Goal: Information Seeking & Learning: Learn about a topic

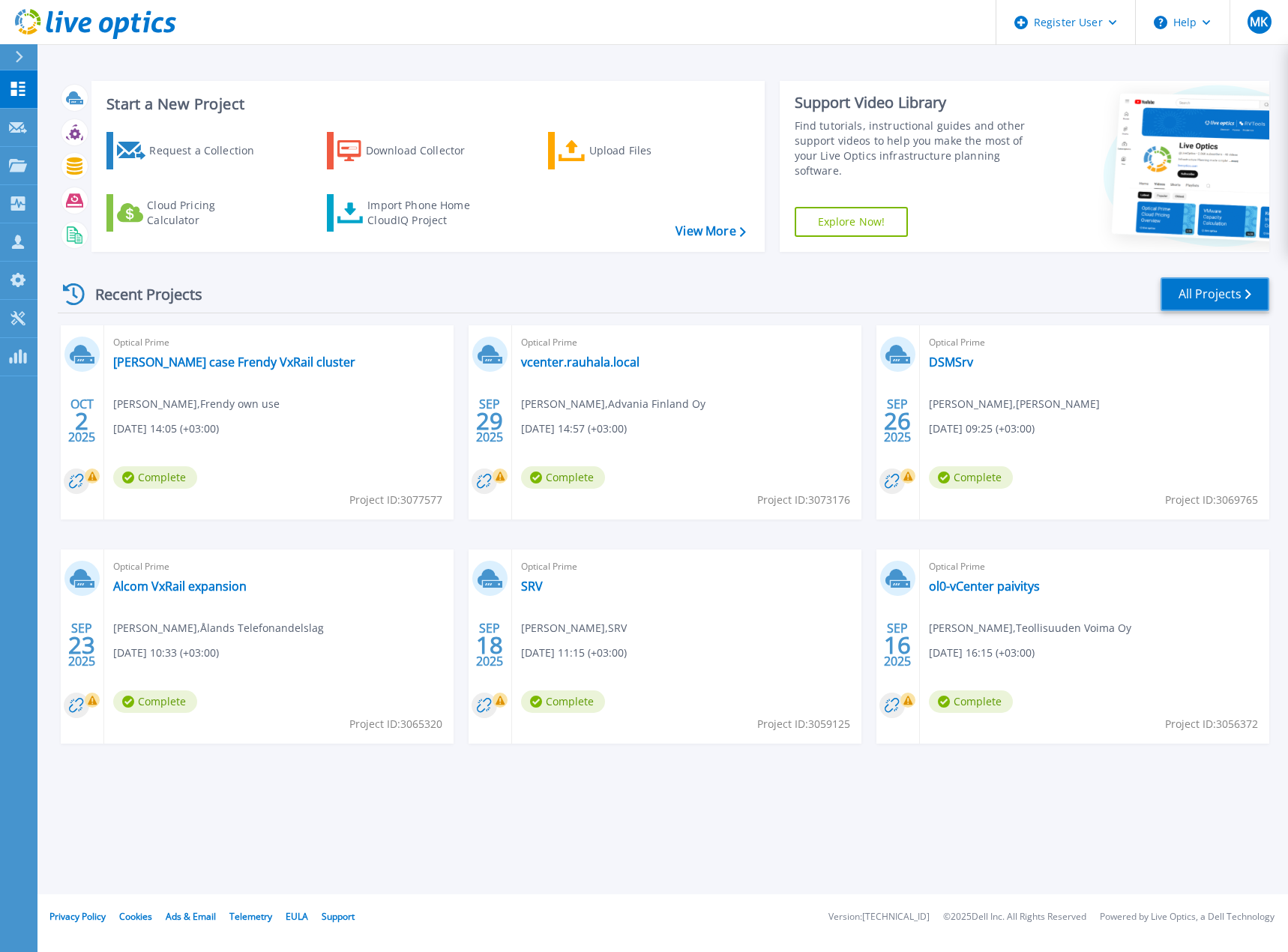
click at [1238, 298] on link "All Projects" at bounding box center [1214, 294] width 108 height 34
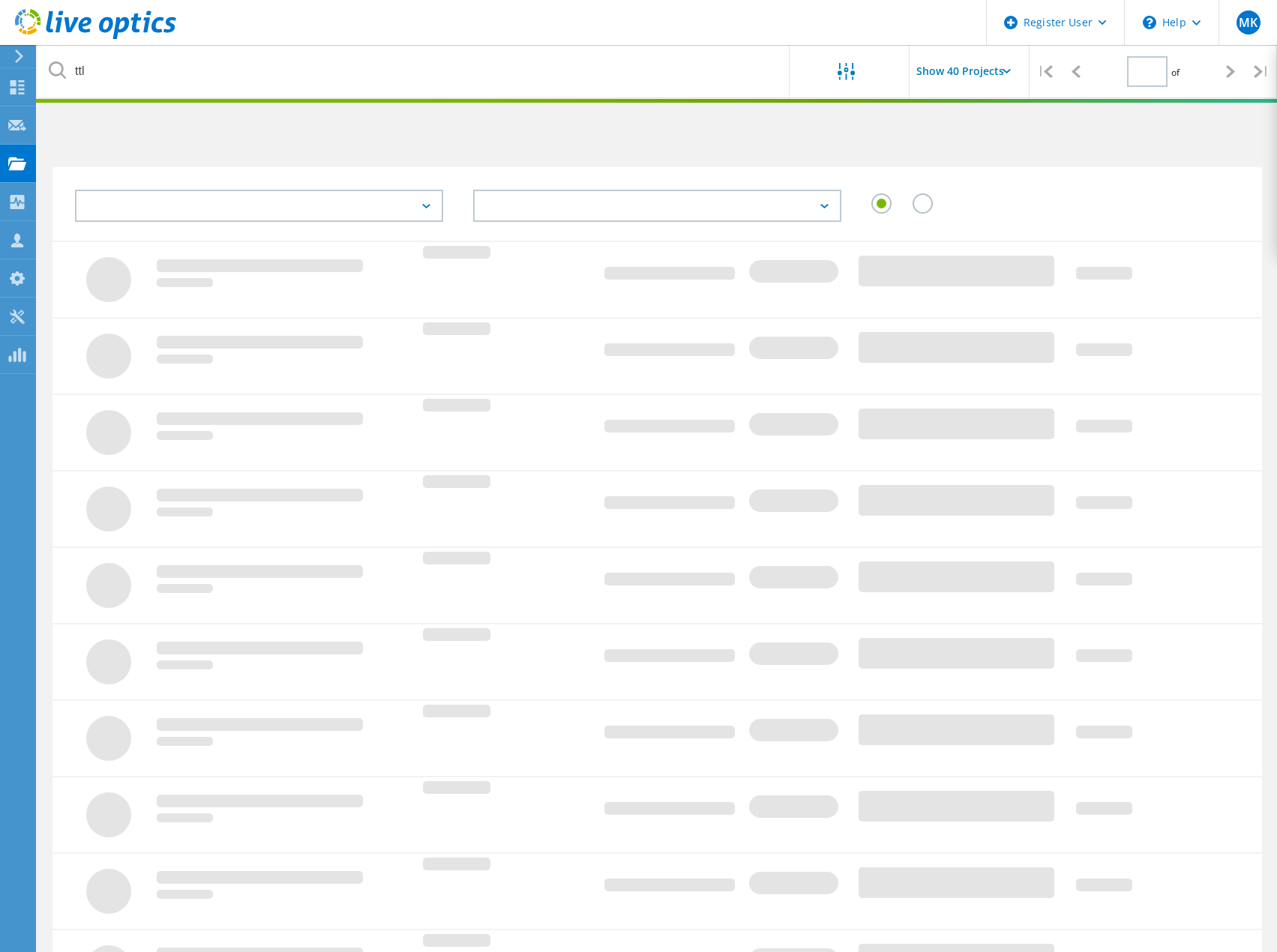
type input "1"
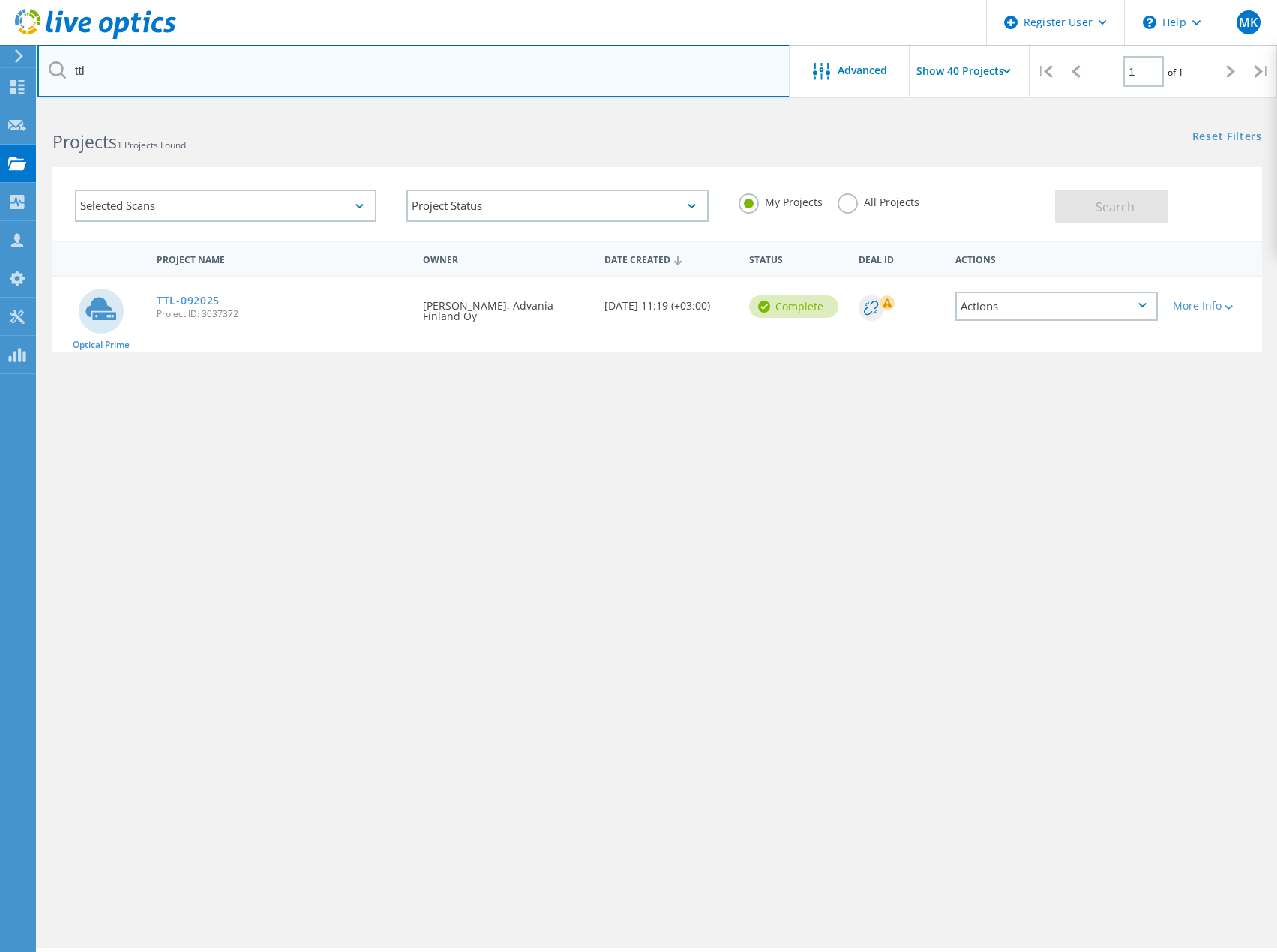
click at [170, 67] on input "ttl" at bounding box center [414, 71] width 753 height 52
type input "t"
type input "rim"
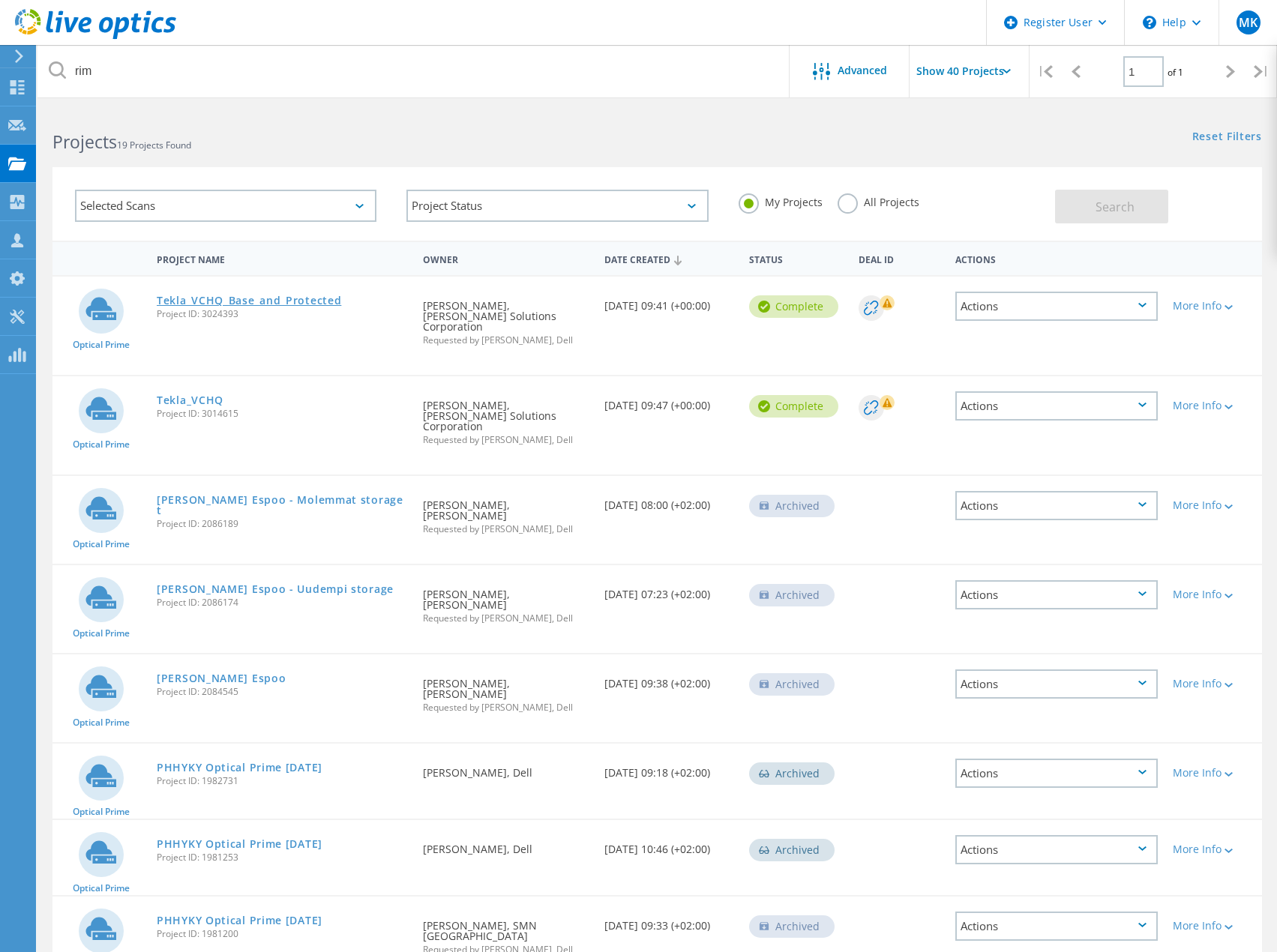
click at [194, 298] on link "Tekla_VCHQ_Base_and_Protected" at bounding box center [248, 300] width 184 height 10
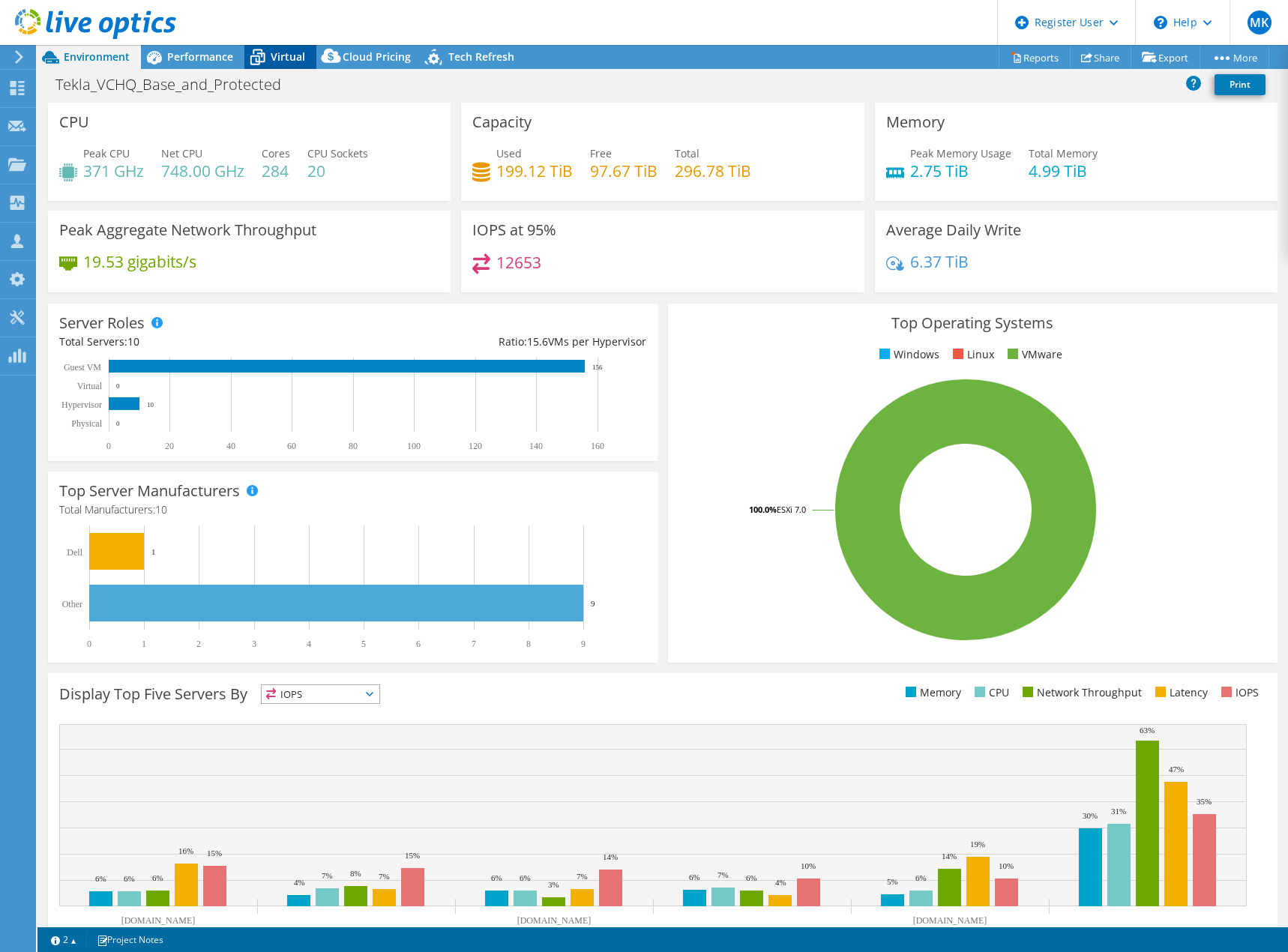
click at [290, 53] on span "Virtual" at bounding box center [288, 56] width 35 height 14
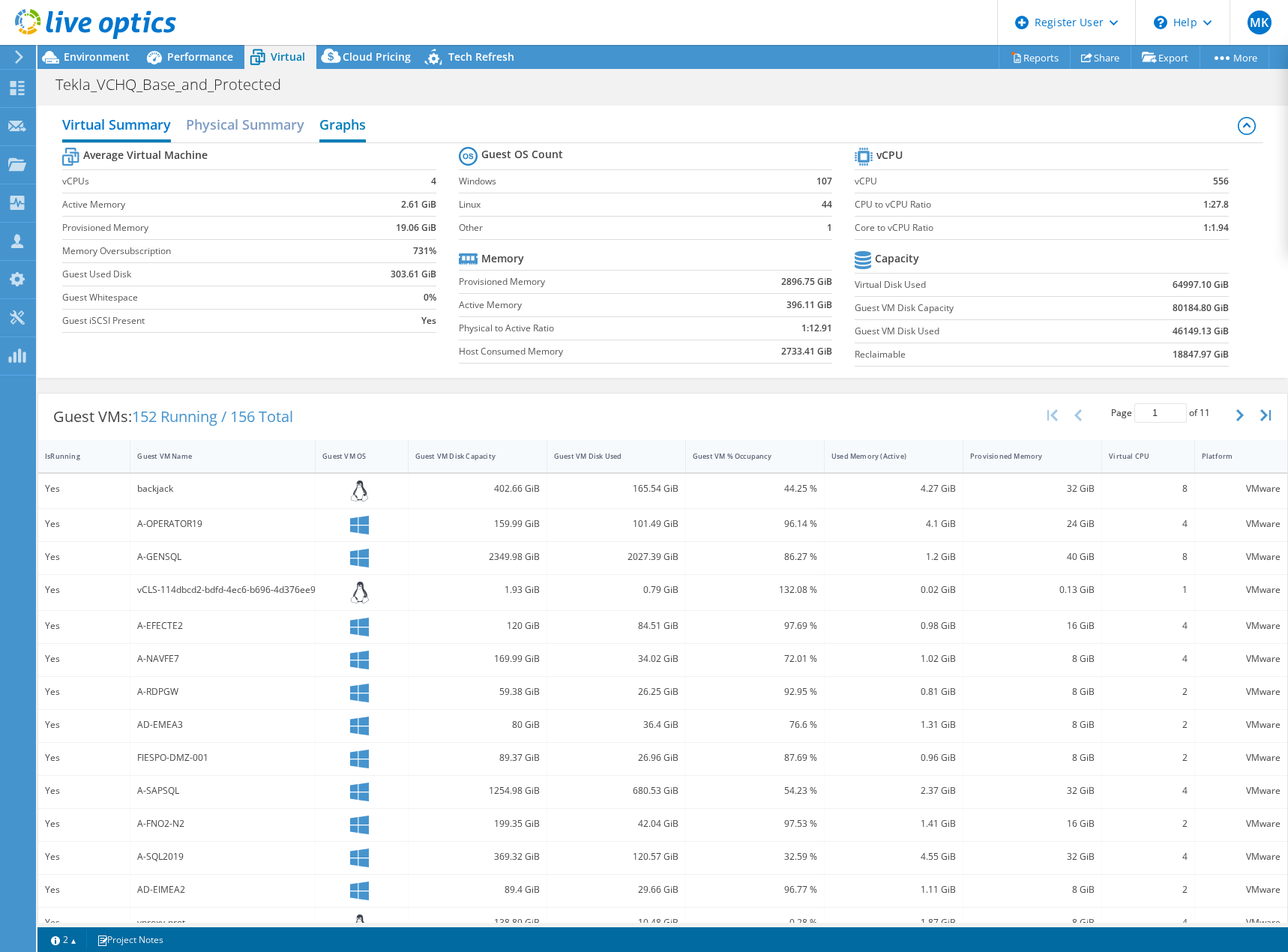
click at [343, 121] on h2 "Graphs" at bounding box center [343, 125] width 47 height 33
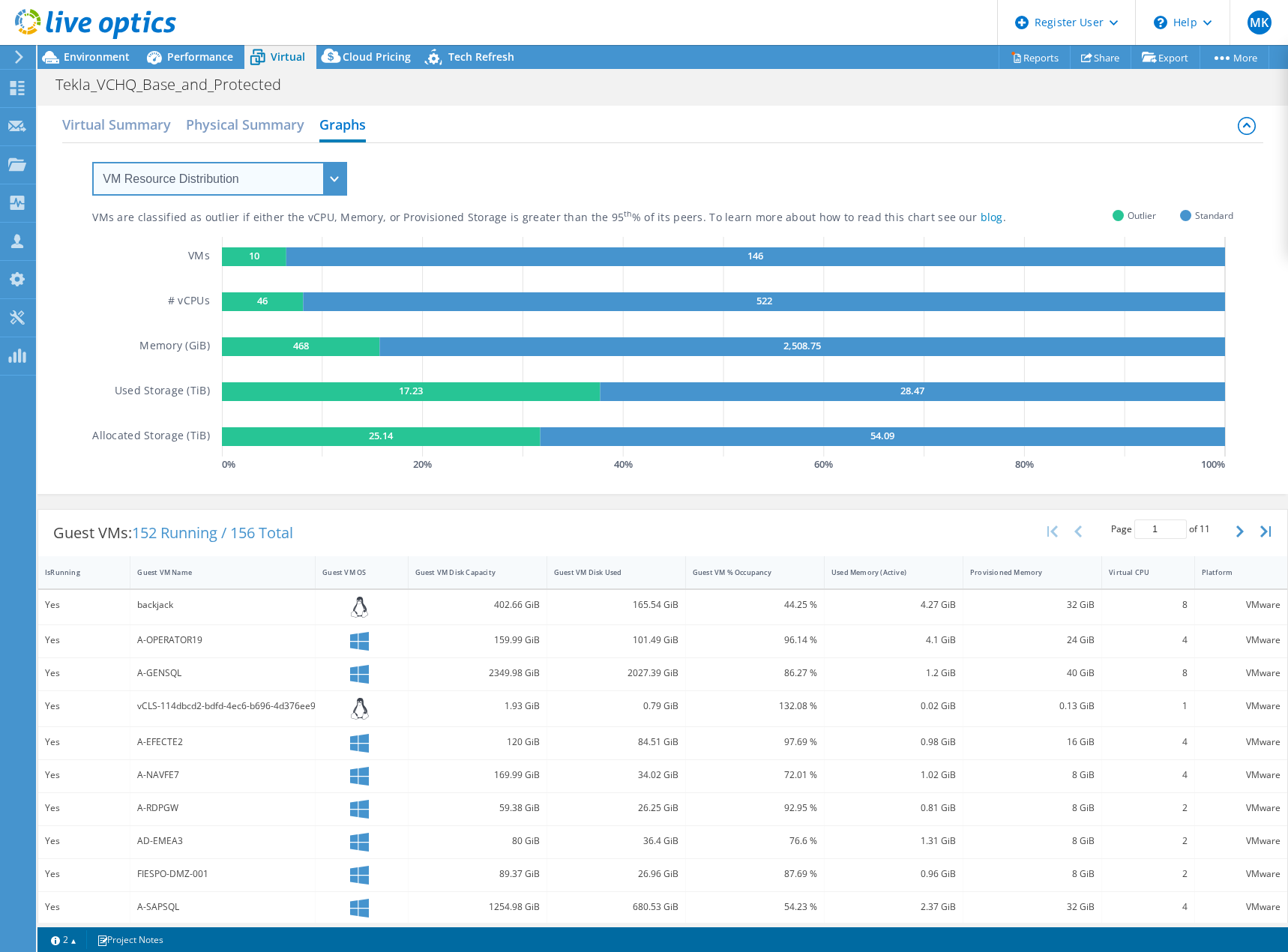
click at [166, 180] on select "VM Resource Distribution Provisioning Contrast Over Provisioning" at bounding box center [219, 178] width 255 height 34
select select "Over Provisioning"
click at [92, 162] on select "VM Resource Distribution Provisioning Contrast Over Provisioning" at bounding box center [219, 178] width 255 height 34
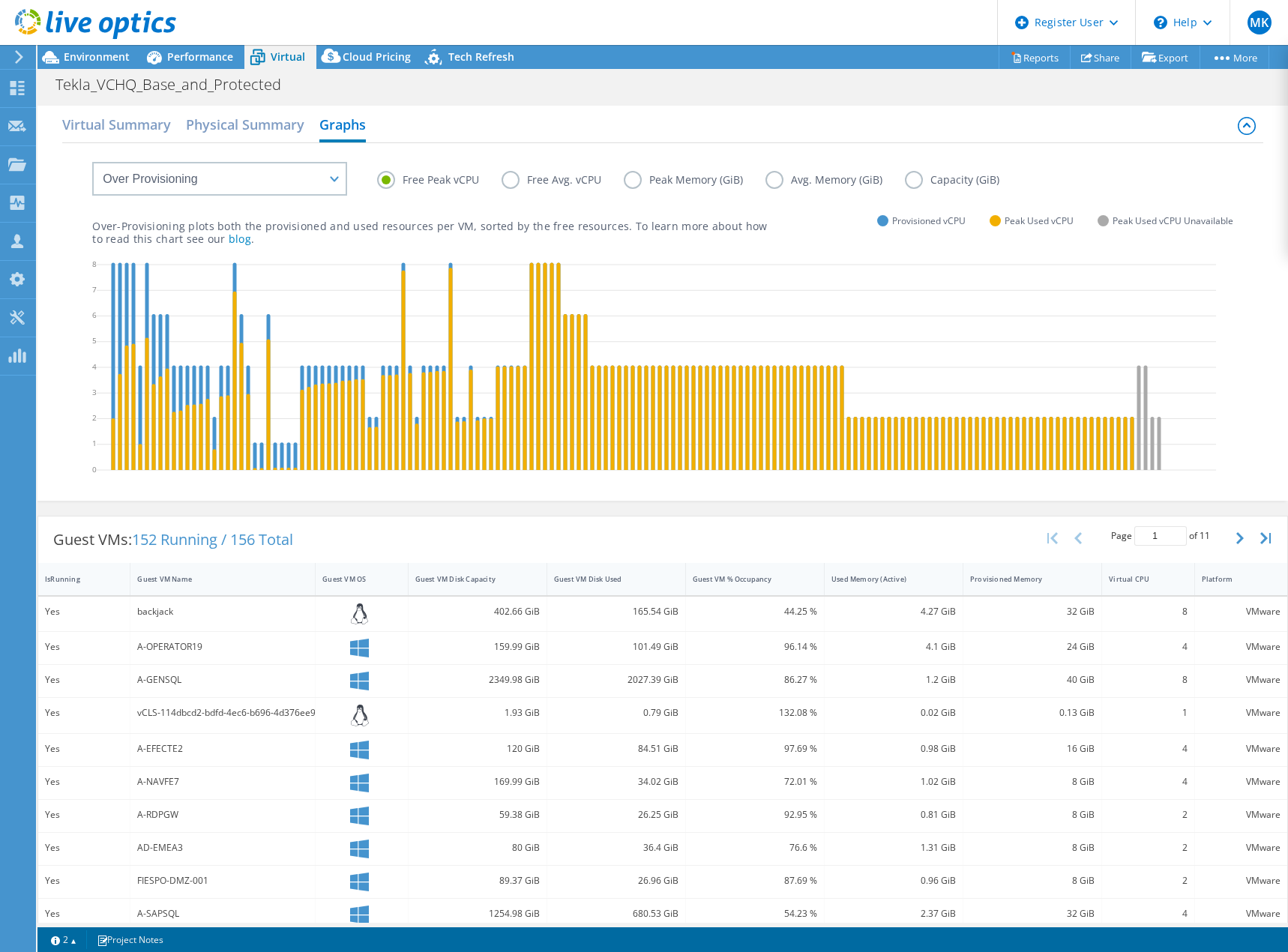
click at [582, 125] on div "Virtual Summary Physical Summary Graphs" at bounding box center [662, 126] width 1200 height 34
